Goal: Task Accomplishment & Management: Manage account settings

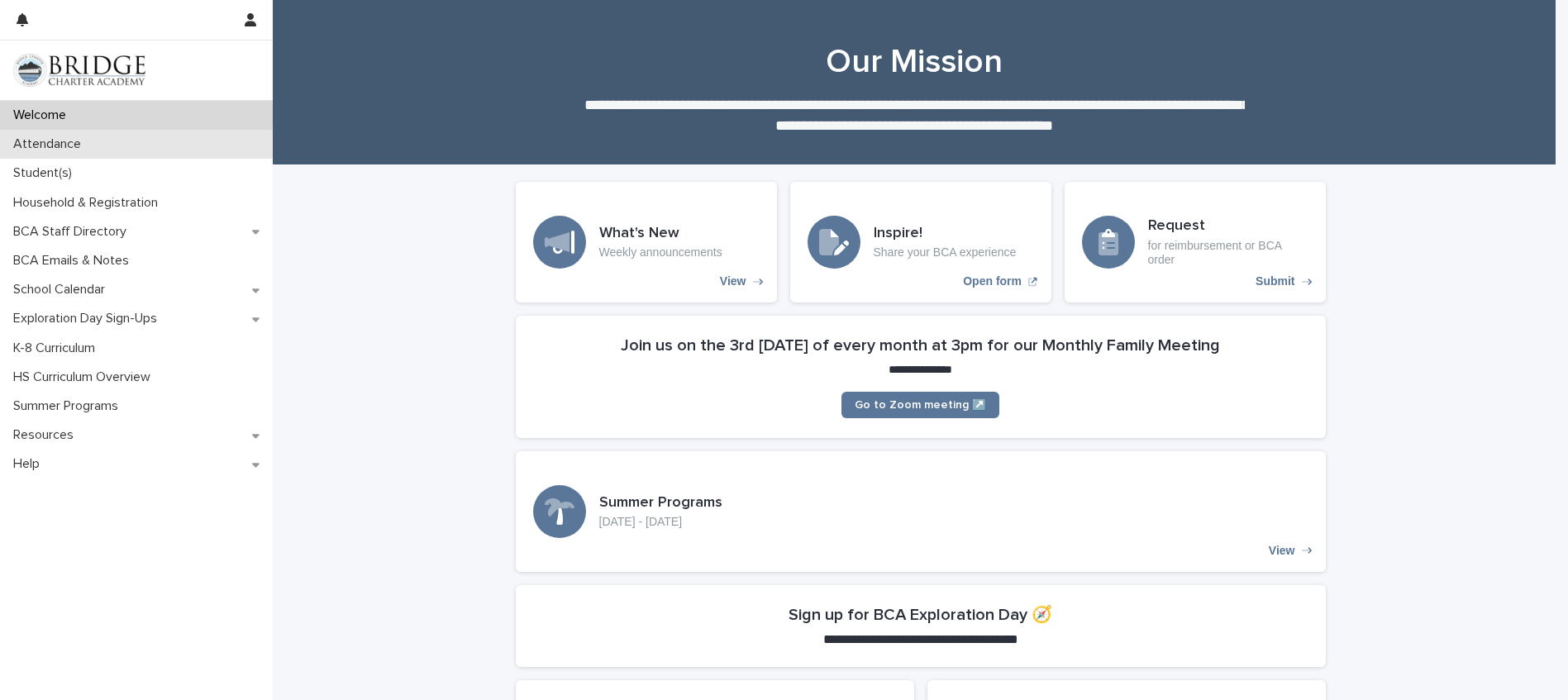
click at [30, 141] on p "Attendance" at bounding box center [51, 144] width 88 height 16
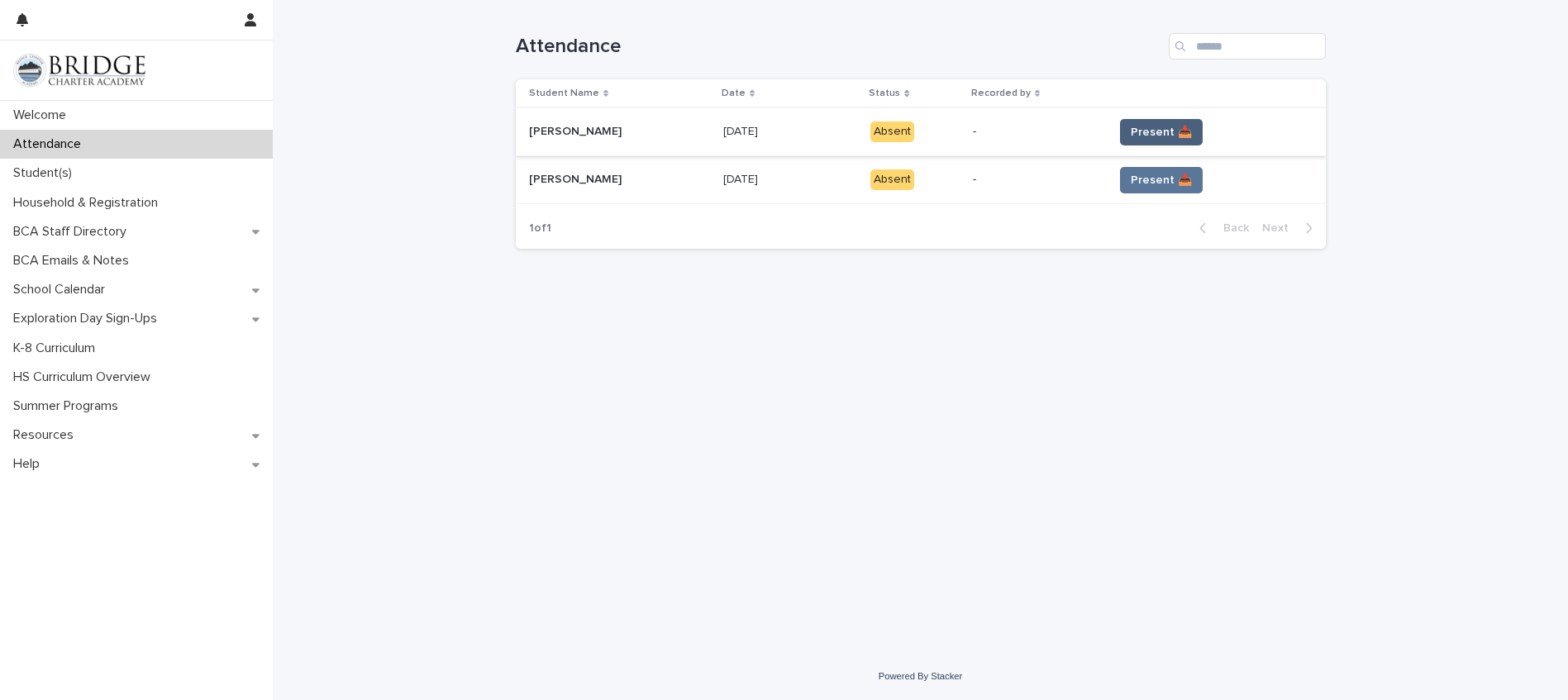
click at [1157, 133] on span "Present 📥" at bounding box center [1162, 132] width 61 height 17
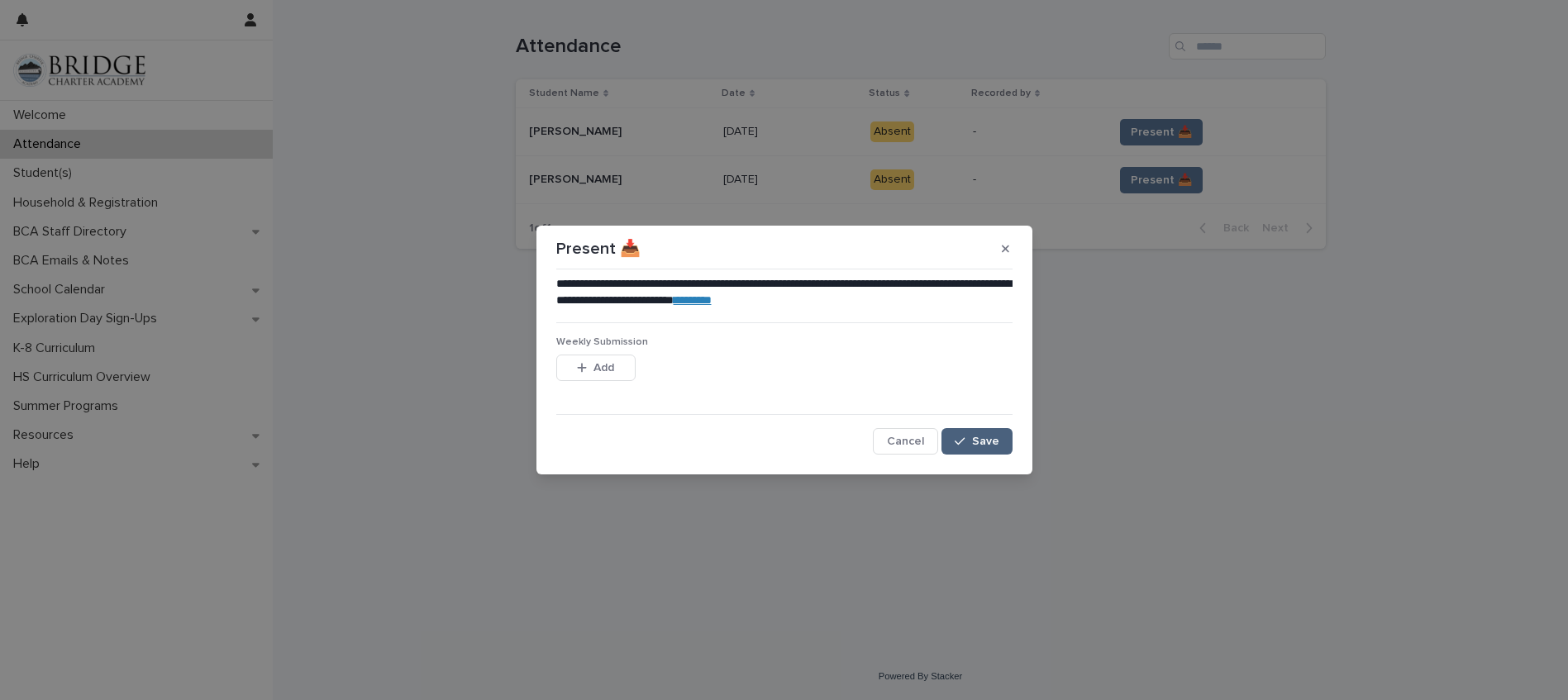
click at [981, 432] on button "Save" at bounding box center [976, 441] width 70 height 26
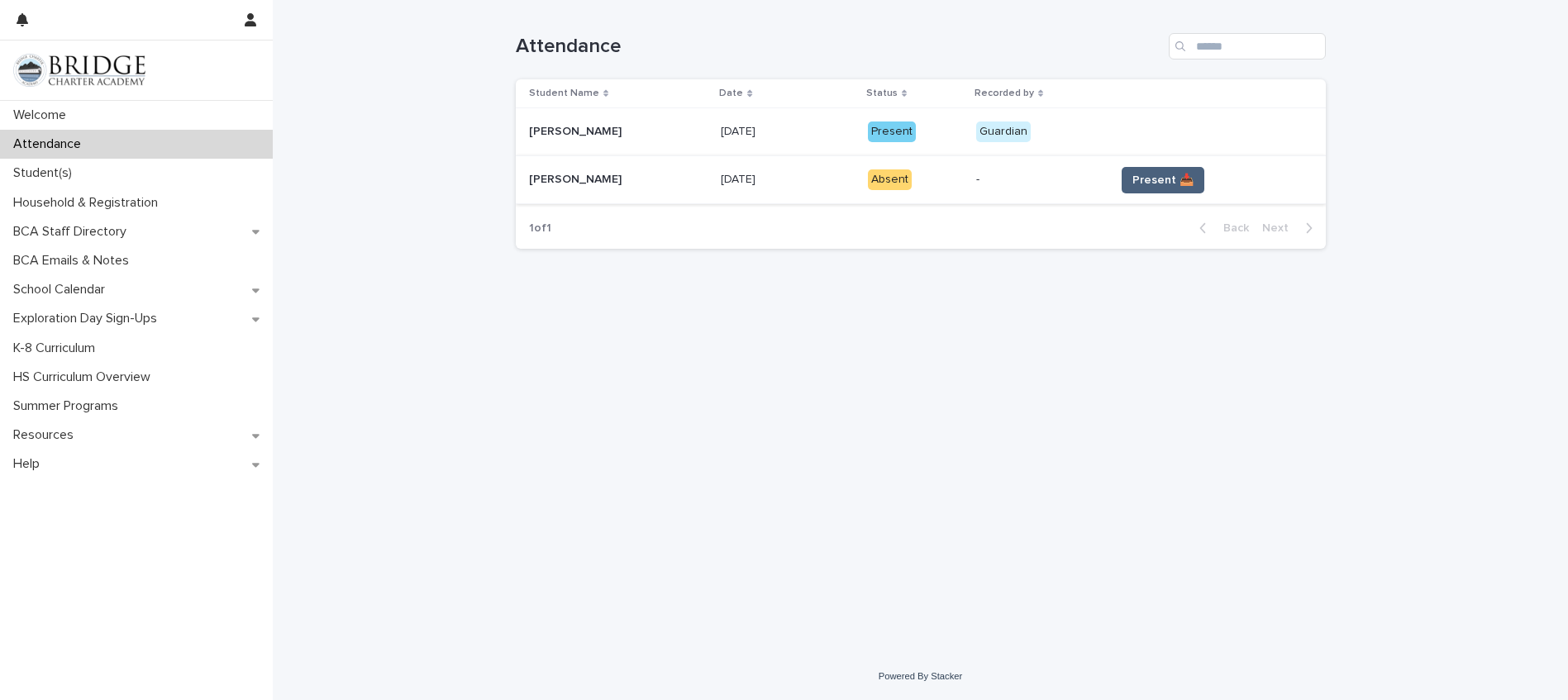
click at [1156, 180] on span "Present 📥" at bounding box center [1163, 180] width 61 height 17
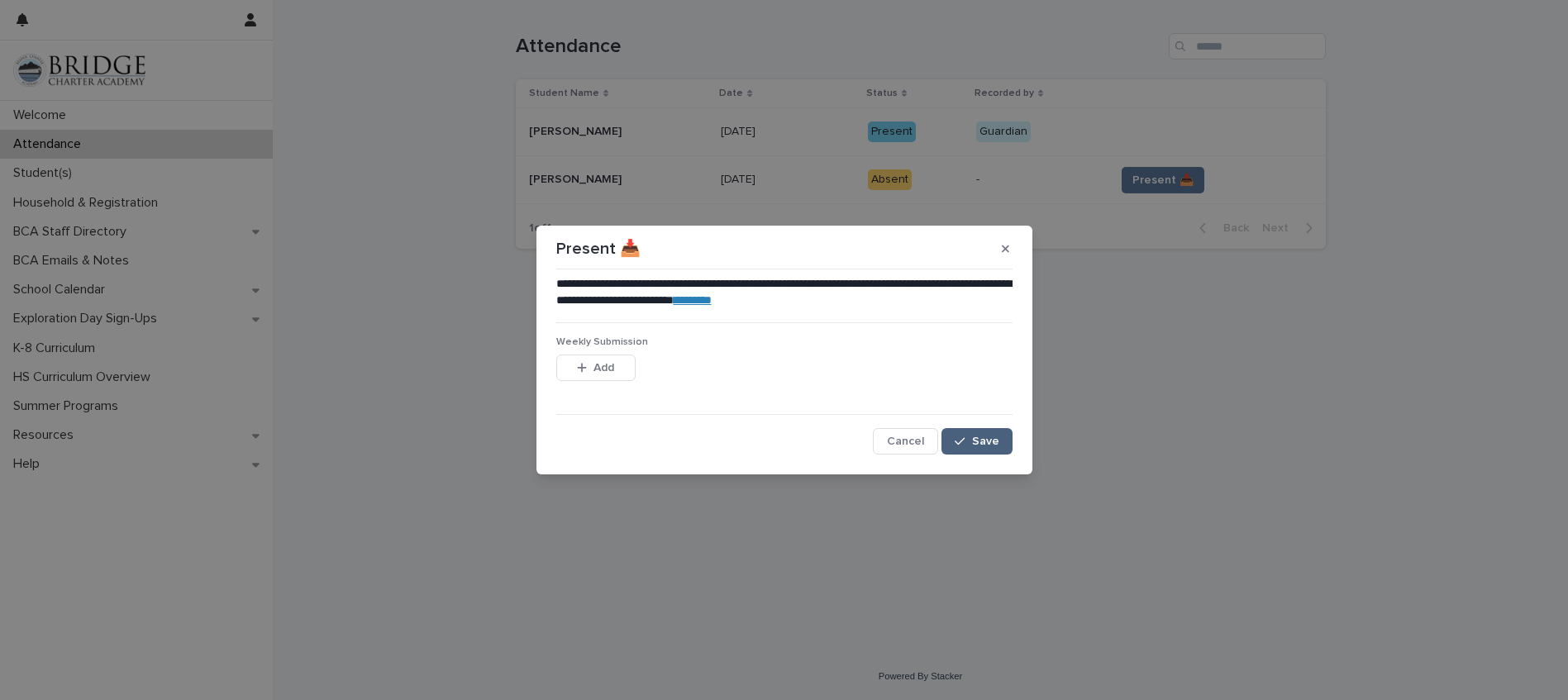
click at [992, 440] on span "Save" at bounding box center [985, 441] width 27 height 12
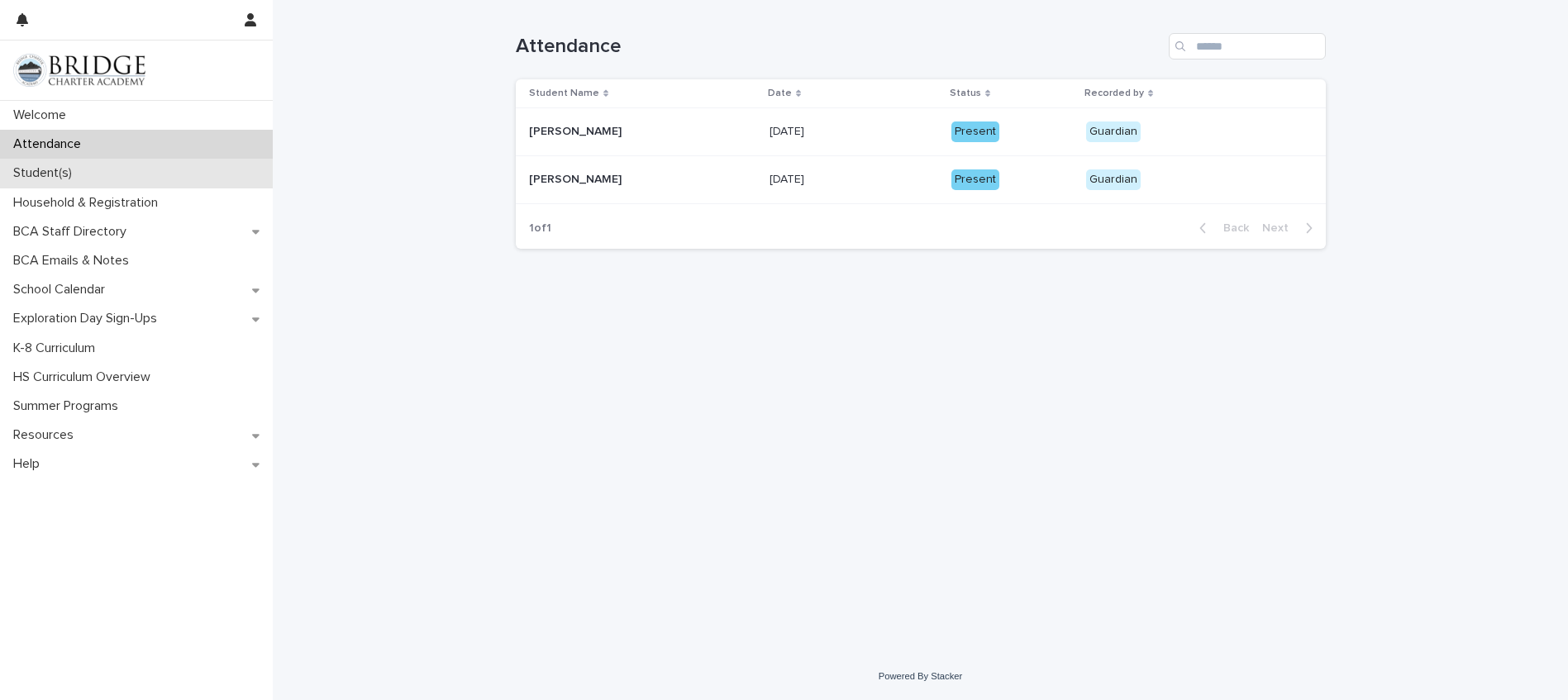
click at [81, 177] on p "Student(s)" at bounding box center [46, 173] width 79 height 16
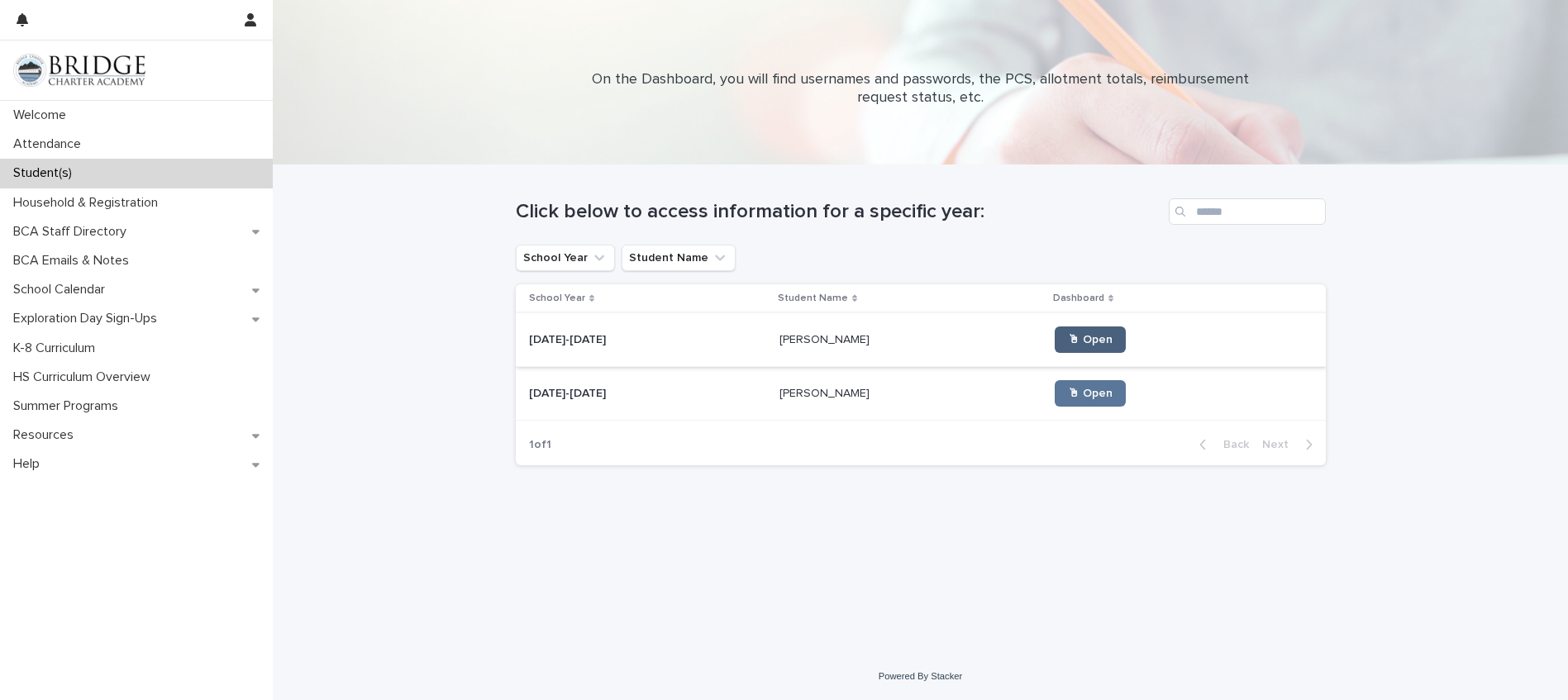
click at [1055, 328] on link "🖱 Open" at bounding box center [1090, 339] width 71 height 26
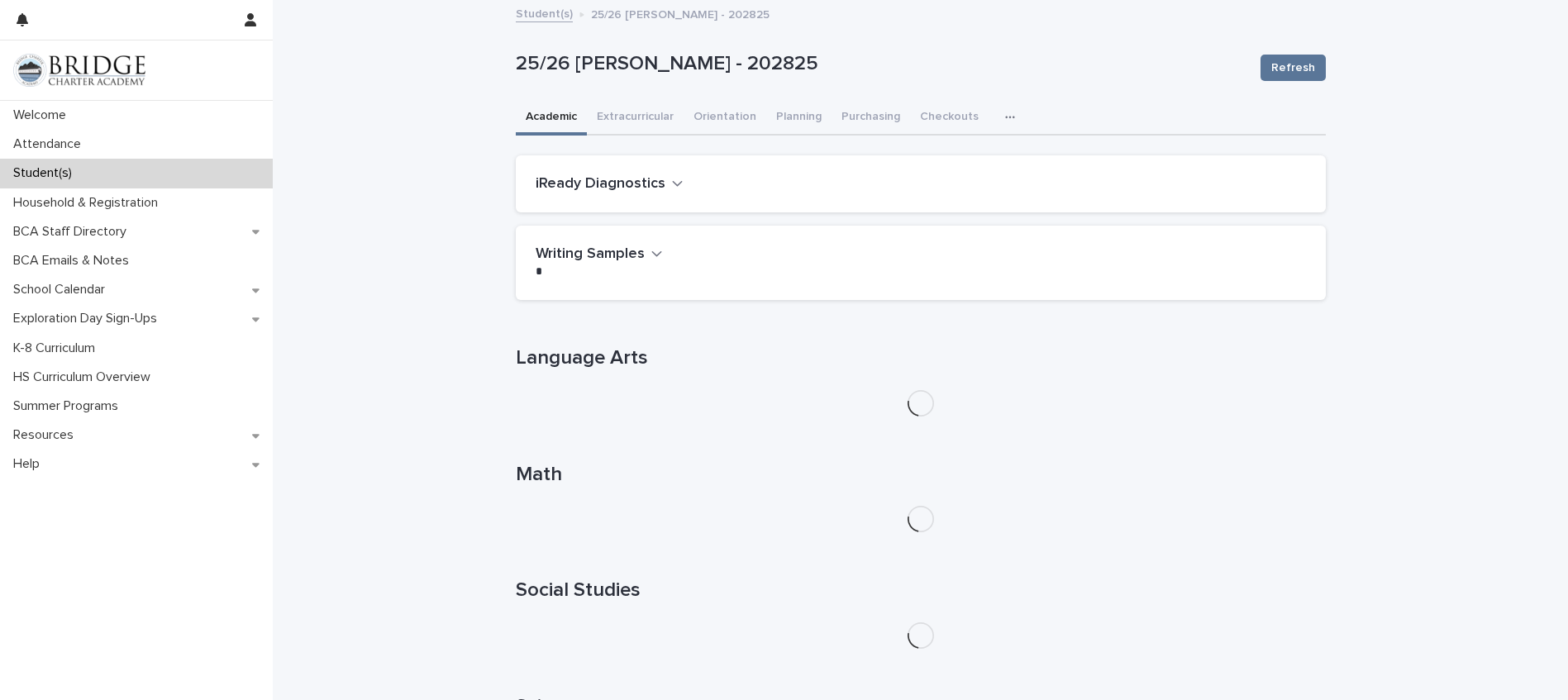
click at [631, 182] on h2 "iReady Diagnostics" at bounding box center [600, 185] width 130 height 18
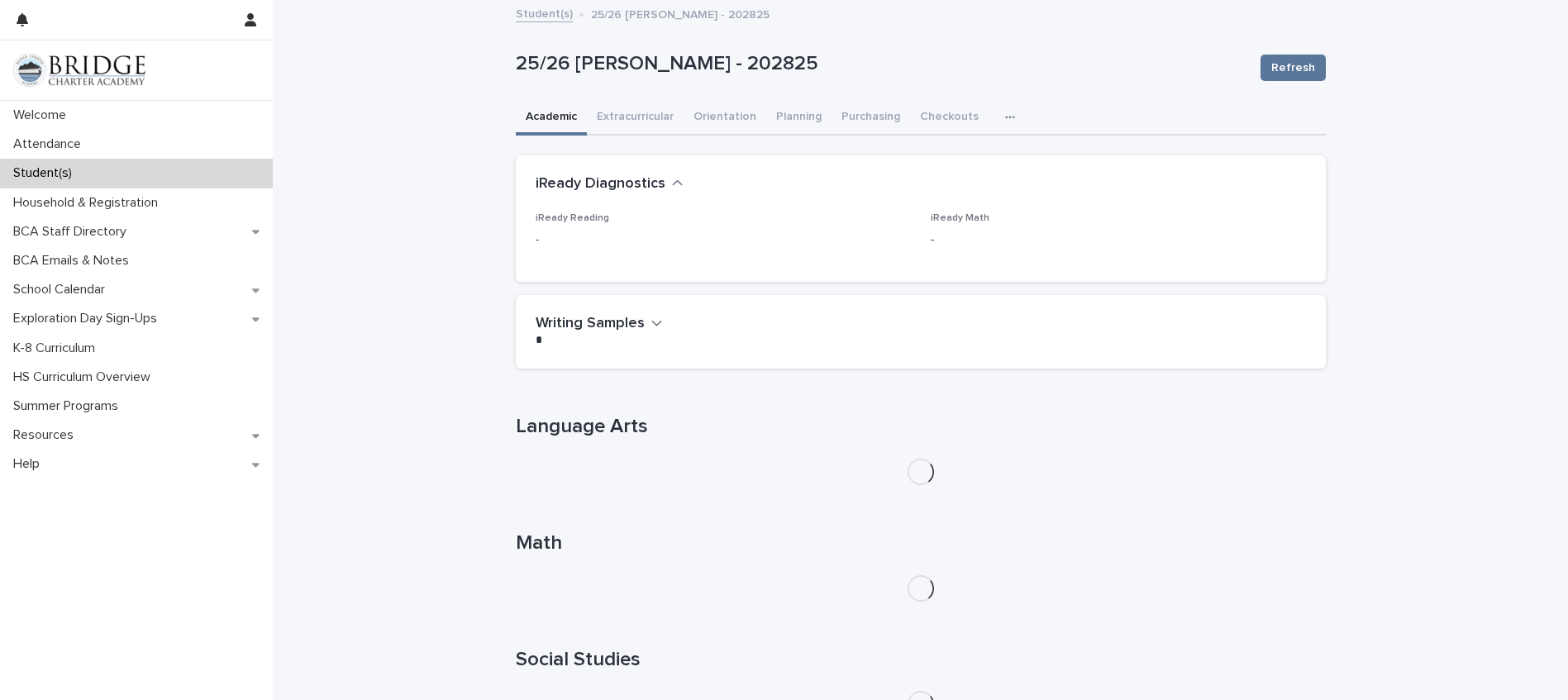
click at [631, 182] on h2 "iReady Diagnostics" at bounding box center [600, 185] width 130 height 18
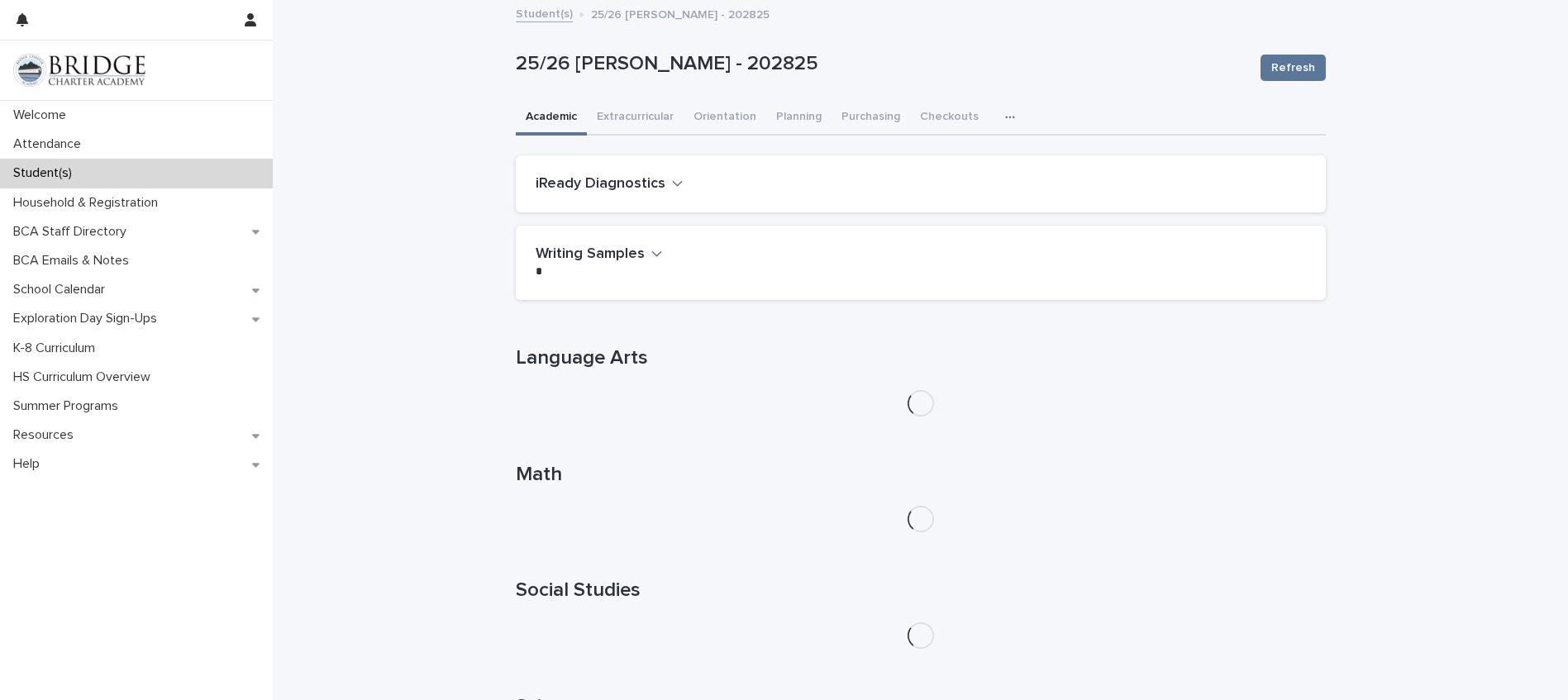
click at [535, 12] on link "Student(s)" at bounding box center [544, 12] width 57 height 19
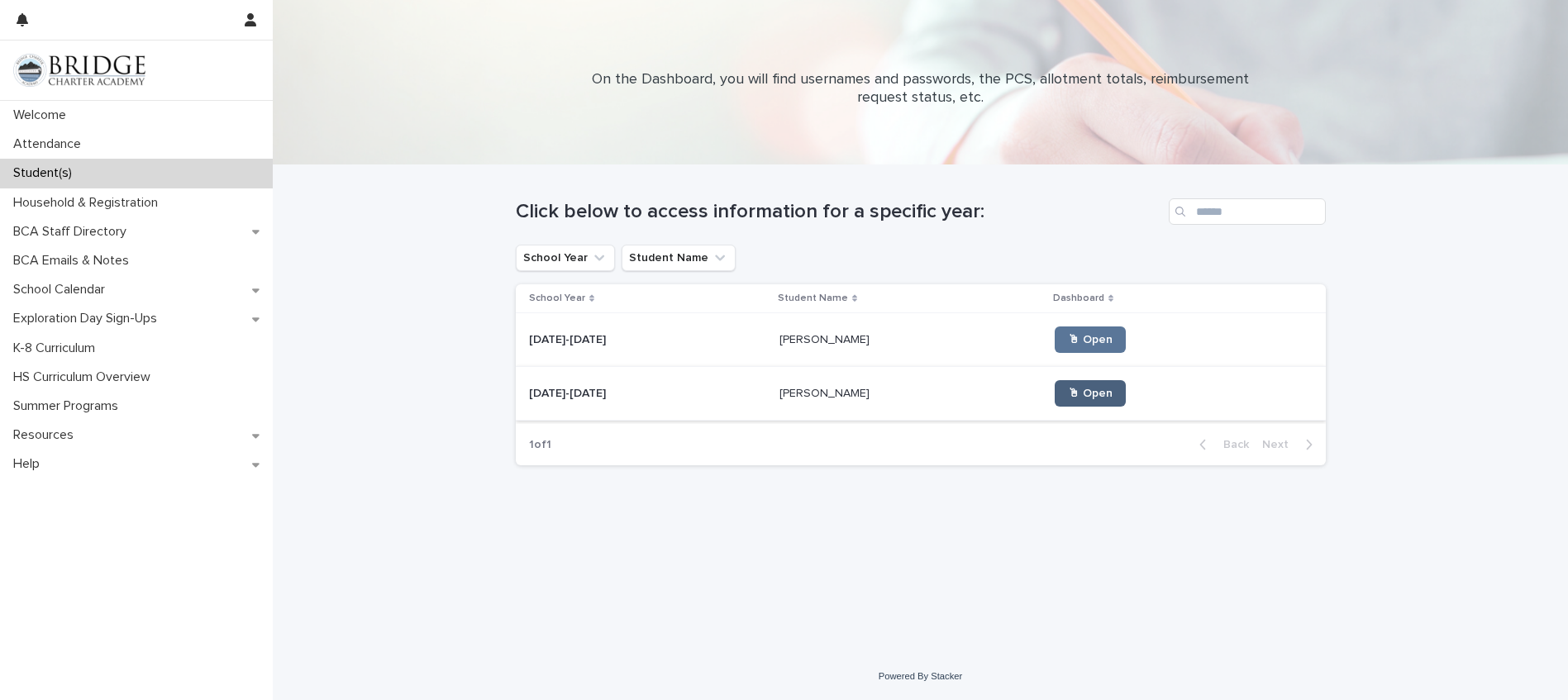
click at [1068, 391] on span "🖱 Open" at bounding box center [1090, 393] width 45 height 12
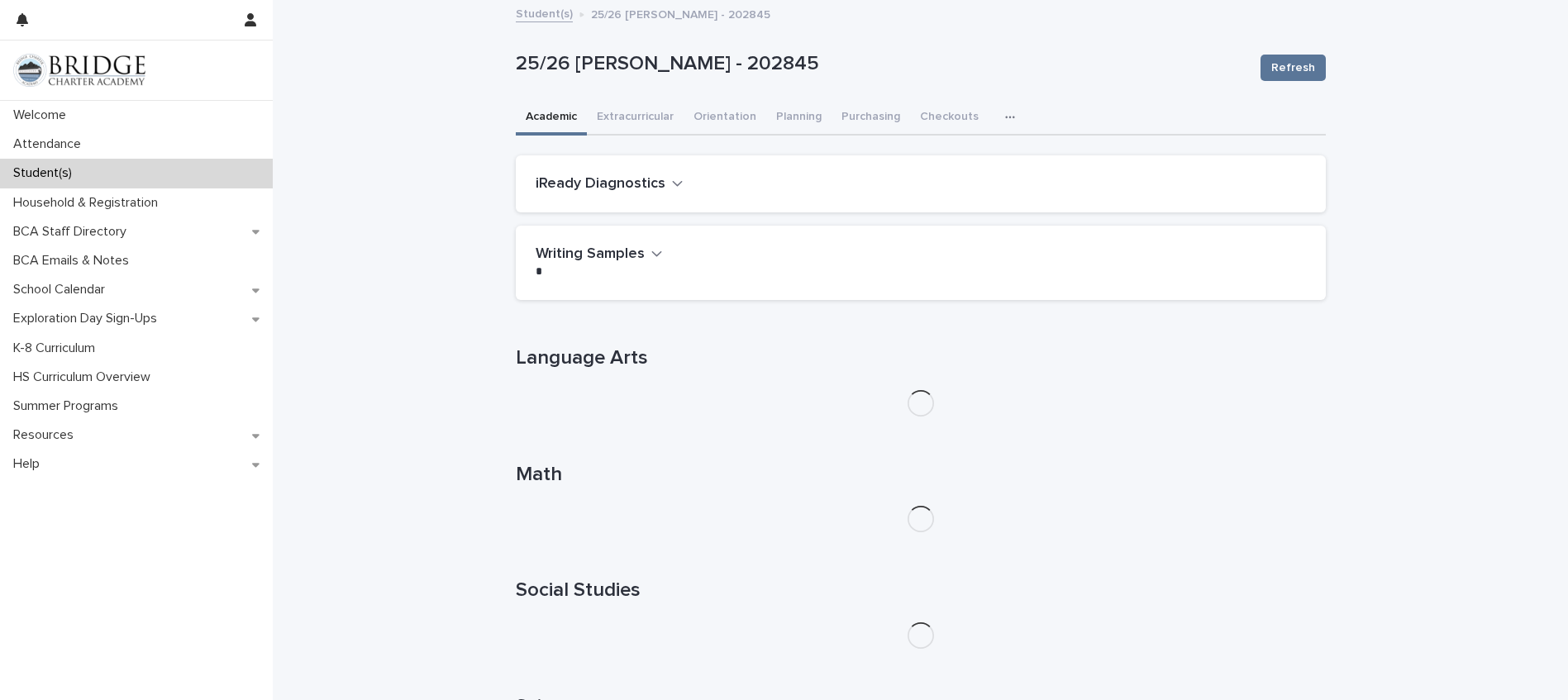
click at [677, 185] on div "iReady Diagnostics" at bounding box center [917, 185] width 764 height 18
click at [672, 188] on icon "button" at bounding box center [678, 184] width 12 height 15
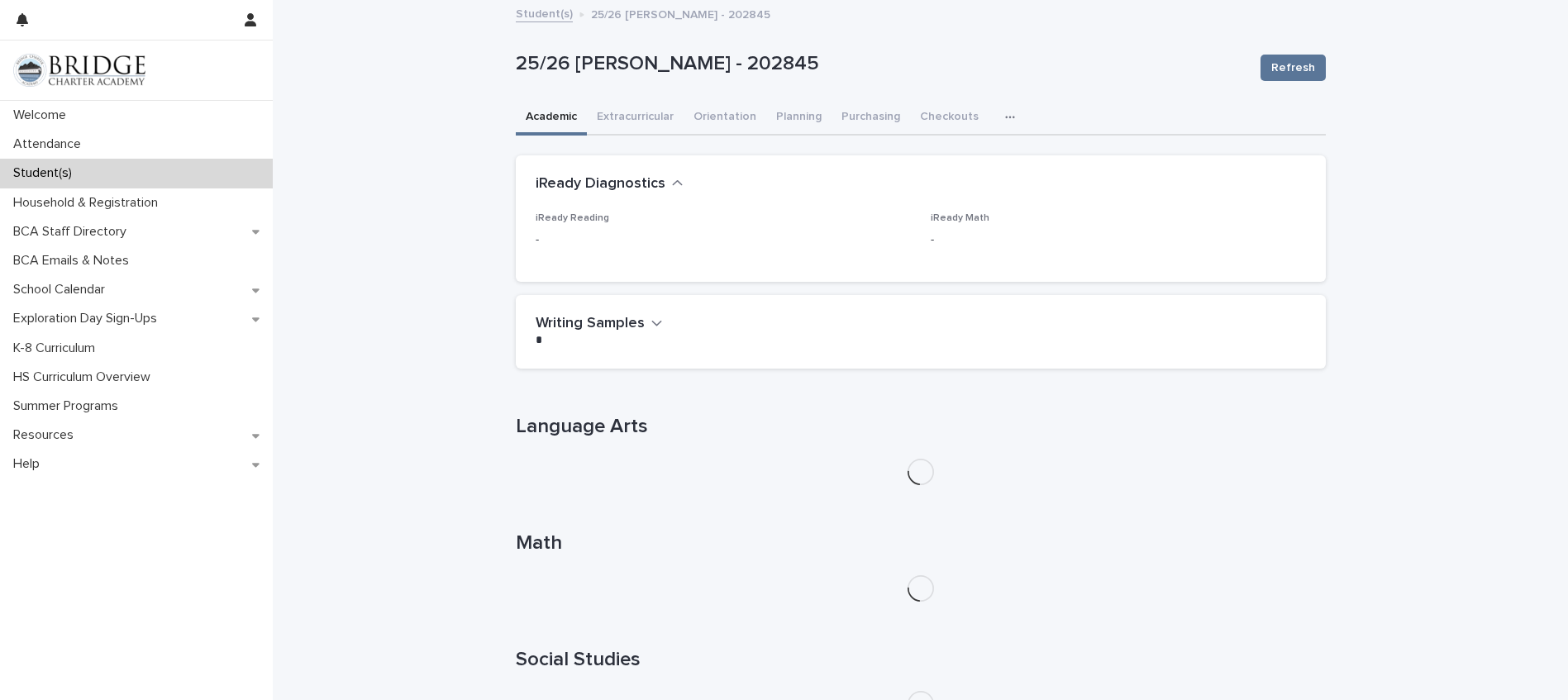
click at [672, 188] on icon "button" at bounding box center [678, 184] width 12 height 15
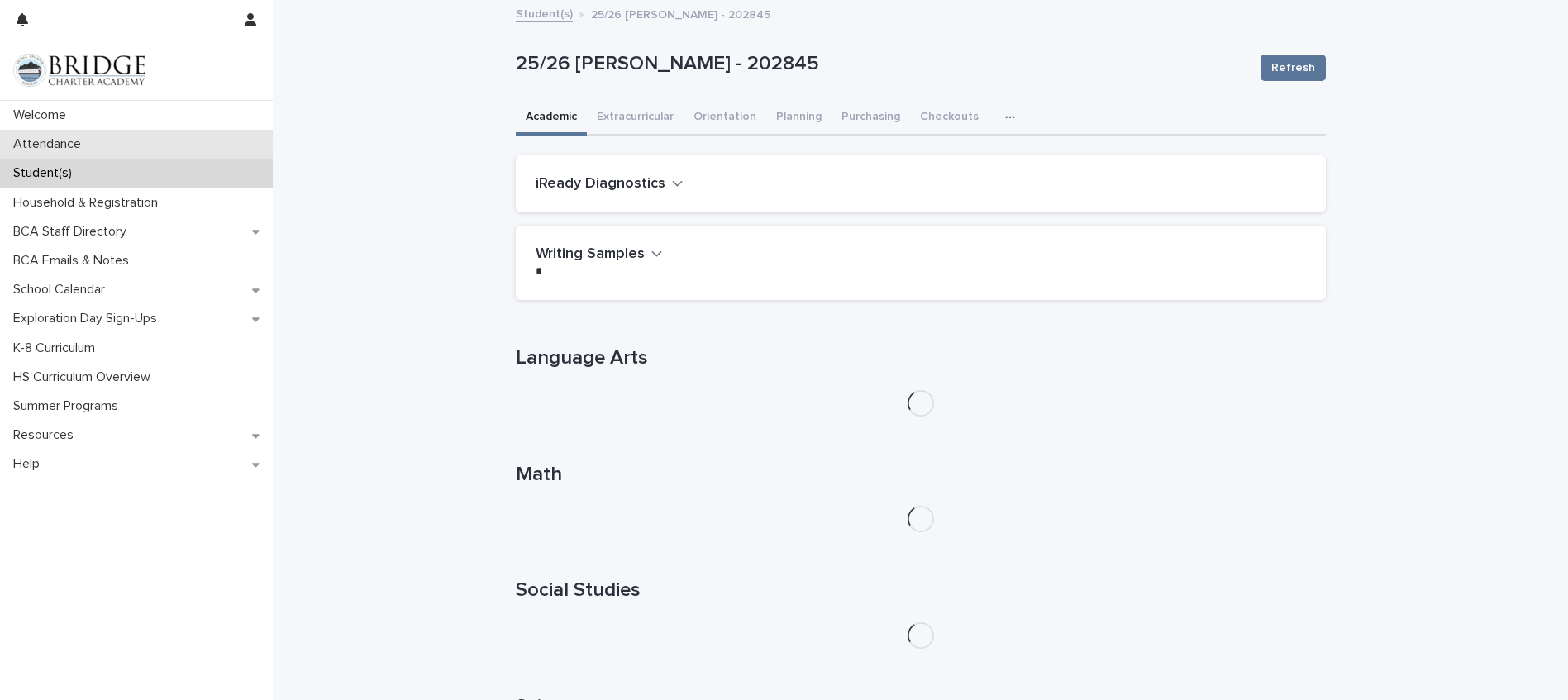
click at [103, 142] on div "Attendance" at bounding box center [136, 144] width 272 height 29
